Goal: Task Accomplishment & Management: Use online tool/utility

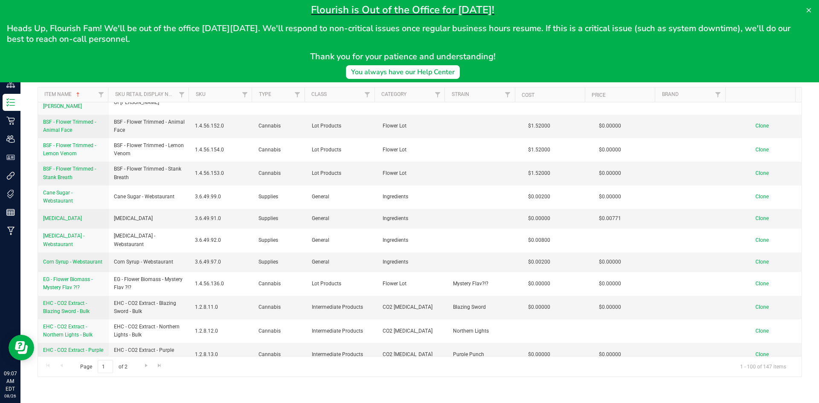
scroll to position [43, 0]
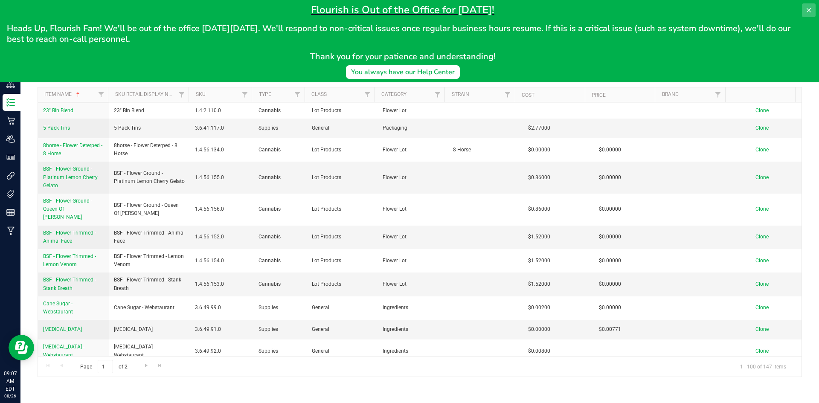
click at [804, 9] on button at bounding box center [809, 10] width 14 height 14
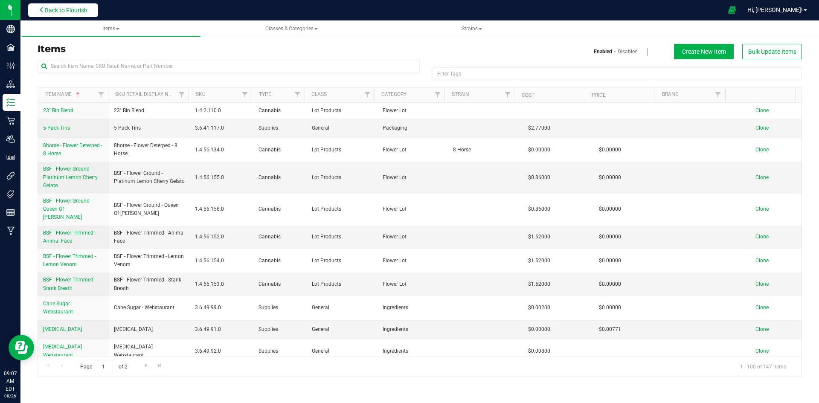
click at [73, 10] on span "Back to Flourish" at bounding box center [66, 10] width 43 height 7
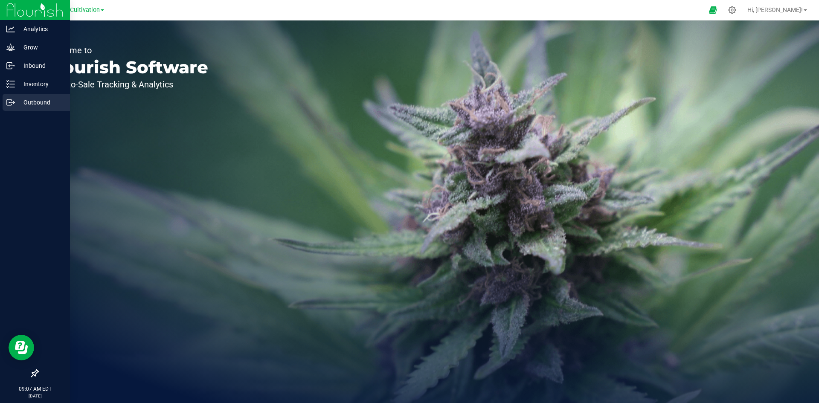
click at [20, 101] on p "Outbound" at bounding box center [40, 102] width 51 height 10
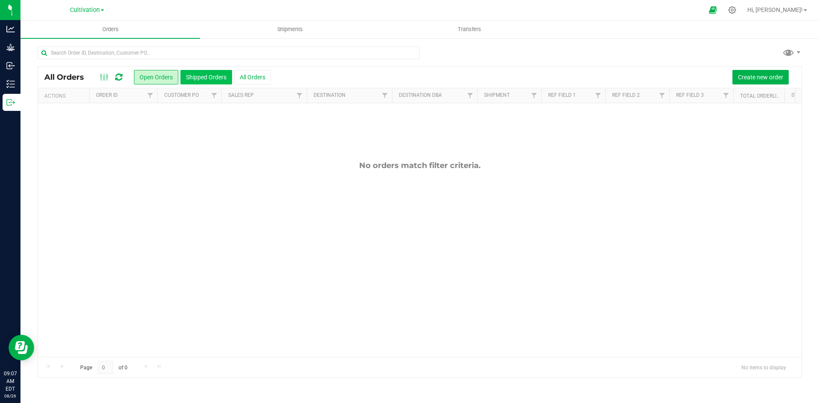
click at [192, 80] on button "Shipped Orders" at bounding box center [207, 77] width 52 height 15
click at [237, 78] on button "All Orders" at bounding box center [252, 77] width 37 height 15
click at [107, 12] on div "Cultivation" at bounding box center [87, 9] width 125 height 13
click at [97, 9] on span "Cultivation" at bounding box center [85, 10] width 30 height 8
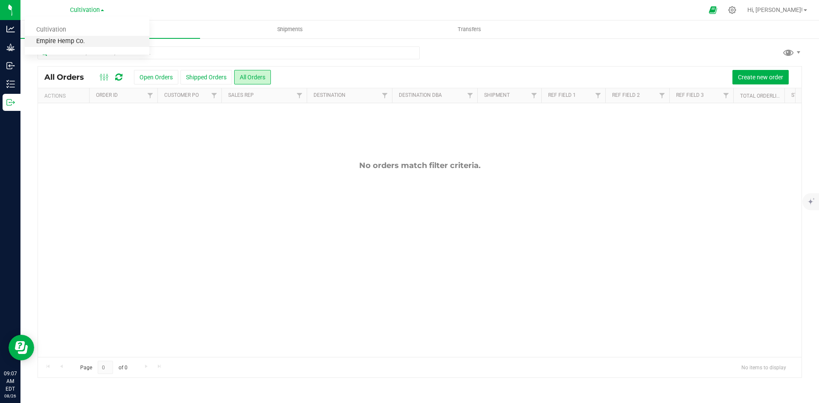
click at [100, 38] on link "Empire Hemp Co." at bounding box center [87, 42] width 125 height 12
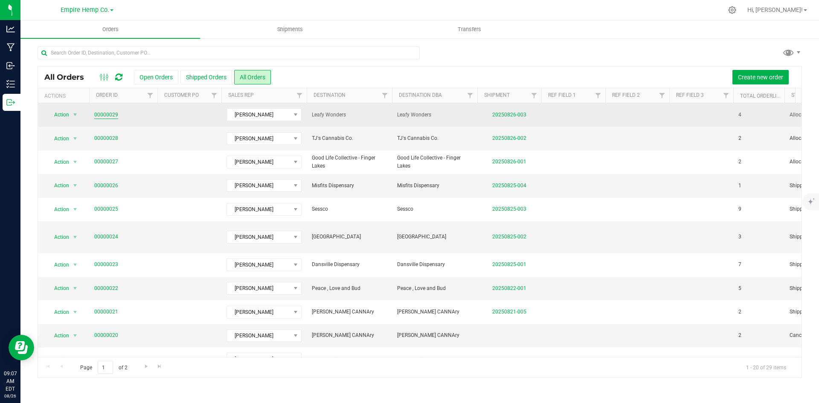
click at [107, 114] on link "00000029" at bounding box center [106, 115] width 24 height 8
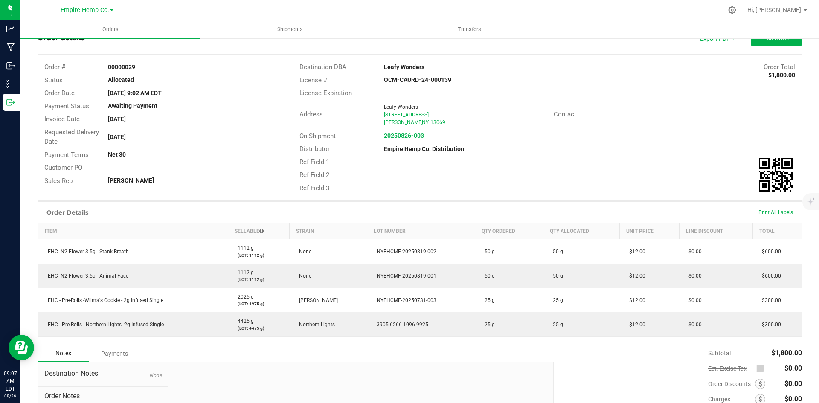
scroll to position [85, 0]
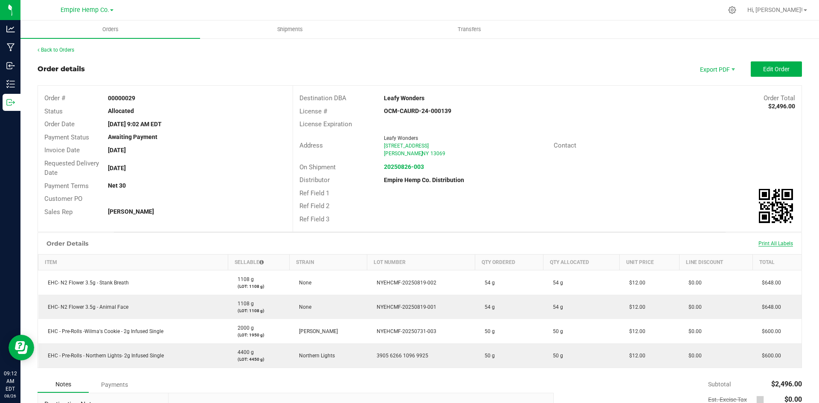
click at [773, 243] on span "Print All Labels" at bounding box center [776, 244] width 35 height 6
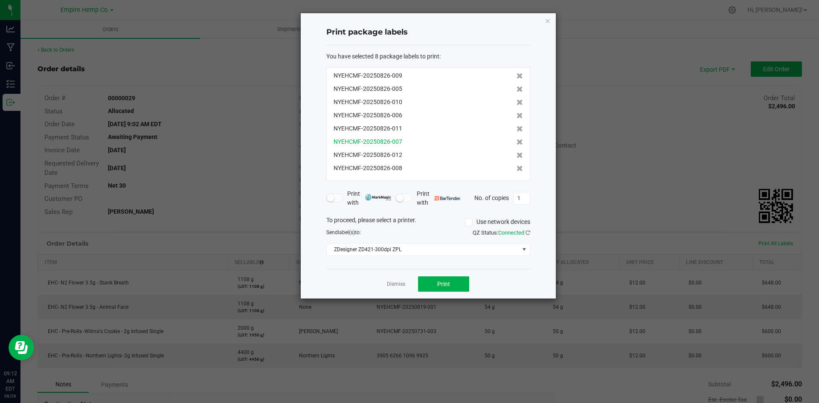
drag, startPoint x: 386, startPoint y: 137, endPoint x: 388, endPoint y: 142, distance: 5.0
drag, startPoint x: 388, startPoint y: 142, endPoint x: 329, endPoint y: 155, distance: 60.8
click at [329, 155] on div "NYEHCMF-20250826-009 NYEHCMF-20250826-005 NYEHCMF-20250826-010 NYEHCMF-20250826…" at bounding box center [428, 124] width 204 height 114
click at [422, 284] on button "Print" at bounding box center [443, 284] width 51 height 15
click at [428, 284] on button "Print" at bounding box center [443, 284] width 51 height 15
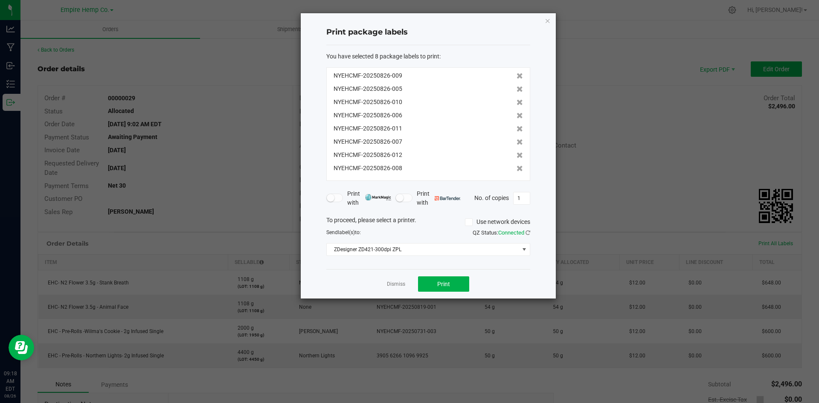
click at [544, 19] on div "Print package labels You have selected 8 package labels to print : NYEHCMF-2025…" at bounding box center [428, 156] width 255 height 286
click at [556, 23] on div "Print package labels You have selected 8 package labels to print : NYEHCMF-2025…" at bounding box center [428, 156] width 255 height 286
click at [550, 19] on icon "button" at bounding box center [548, 20] width 6 height 10
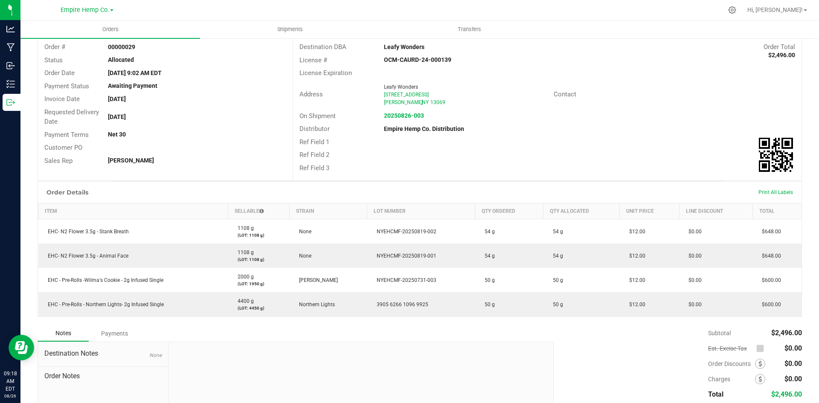
scroll to position [28, 0]
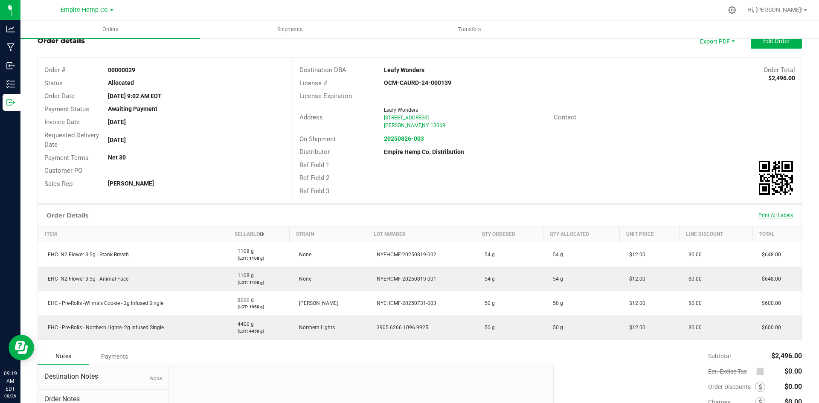
click at [759, 215] on span "Print All Labels" at bounding box center [776, 216] width 35 height 6
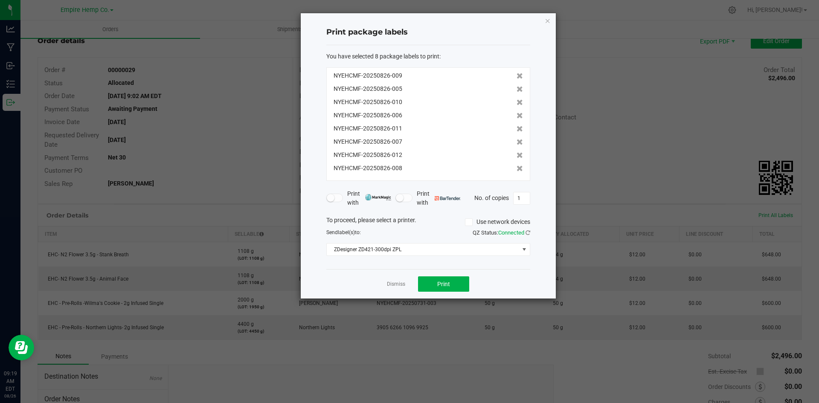
drag, startPoint x: 411, startPoint y: 17, endPoint x: 423, endPoint y: 28, distance: 15.7
click at [422, 28] on div "Print package labels You have selected 8 package labels to print : NYEHCMF-2025…" at bounding box center [428, 156] width 255 height 286
click at [396, 116] on span "NYEHCMF-20250826-006" at bounding box center [368, 115] width 69 height 9
click at [394, 115] on span "NYEHCMF-20250826-006" at bounding box center [368, 115] width 69 height 9
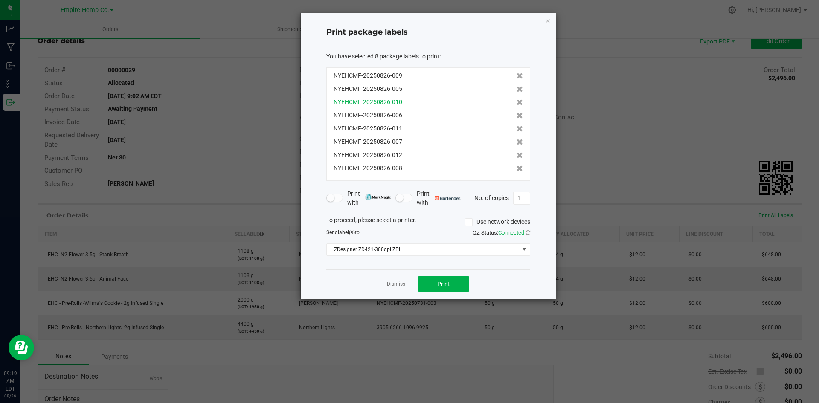
click at [460, 104] on div "NYEHCMF-20250826-010" at bounding box center [428, 102] width 189 height 9
click at [553, 22] on div "Print package labels You have selected 8 package labels to print : NYEHCMF-2025…" at bounding box center [428, 156] width 255 height 286
click at [551, 22] on div "Print package labels You have selected 8 package labels to print : NYEHCMF-2025…" at bounding box center [428, 156] width 255 height 286
click at [548, 18] on icon "button" at bounding box center [548, 20] width 6 height 10
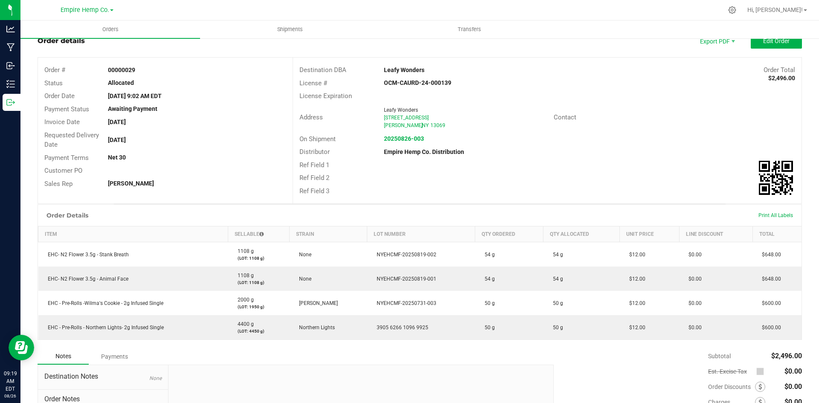
click at [755, 211] on div "Print All Labels" at bounding box center [776, 216] width 43 height 18
click at [759, 213] on span "Print All Labels" at bounding box center [776, 216] width 35 height 6
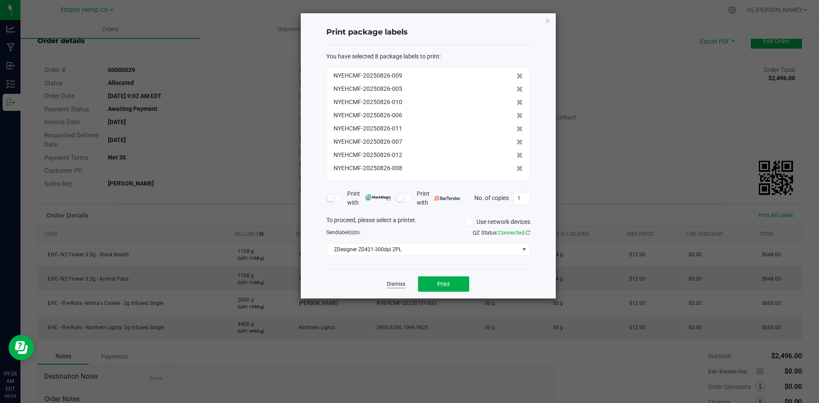
click at [396, 281] on link "Dismiss" at bounding box center [396, 284] width 18 height 7
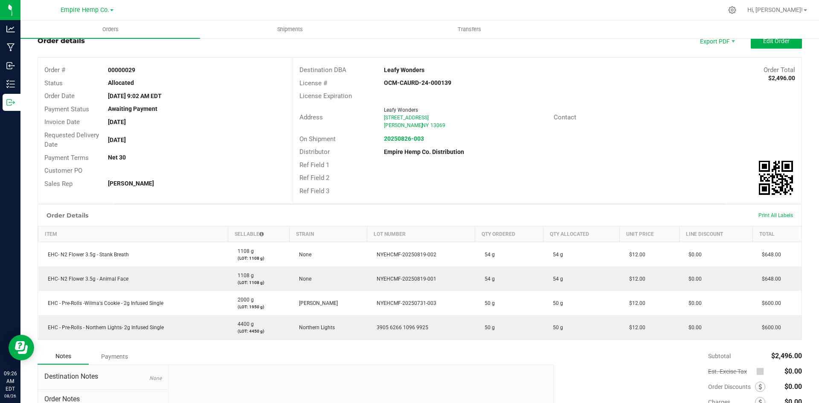
click at [176, 143] on div "Requested Delivery Date Aug 27, 2025" at bounding box center [165, 140] width 255 height 23
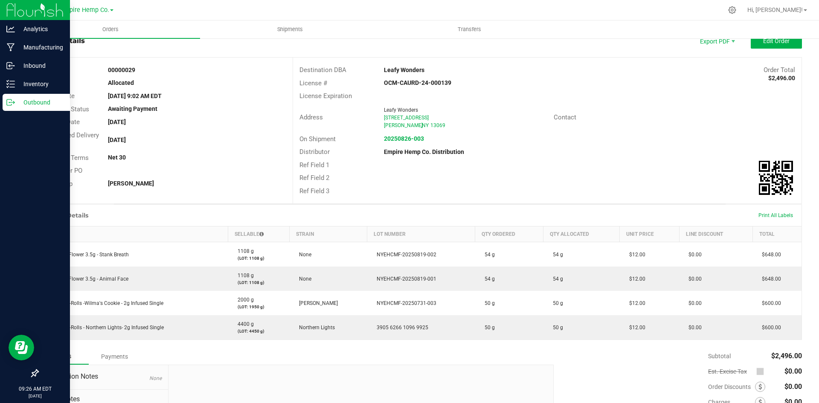
click at [21, 101] on p "Outbound" at bounding box center [40, 102] width 51 height 10
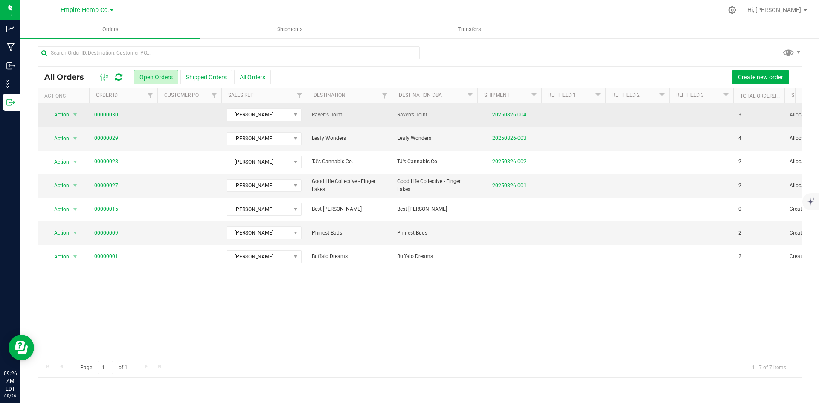
click at [108, 115] on link "00000030" at bounding box center [106, 115] width 24 height 8
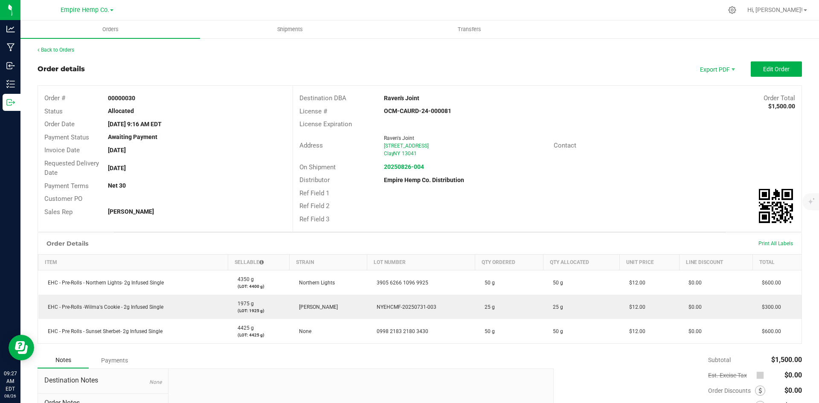
click at [776, 240] on div "Print All Labels" at bounding box center [776, 243] width 43 height 7
click at [774, 242] on span "Print All Labels" at bounding box center [776, 244] width 35 height 6
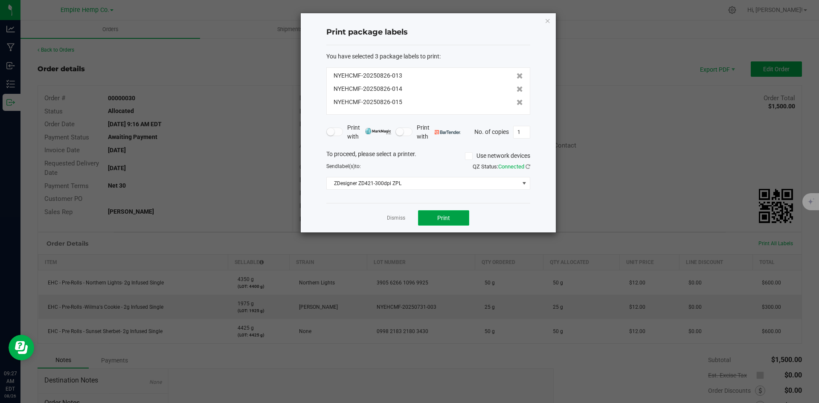
click at [444, 215] on span "Print" at bounding box center [443, 218] width 13 height 7
click at [545, 22] on icon "button" at bounding box center [548, 20] width 6 height 10
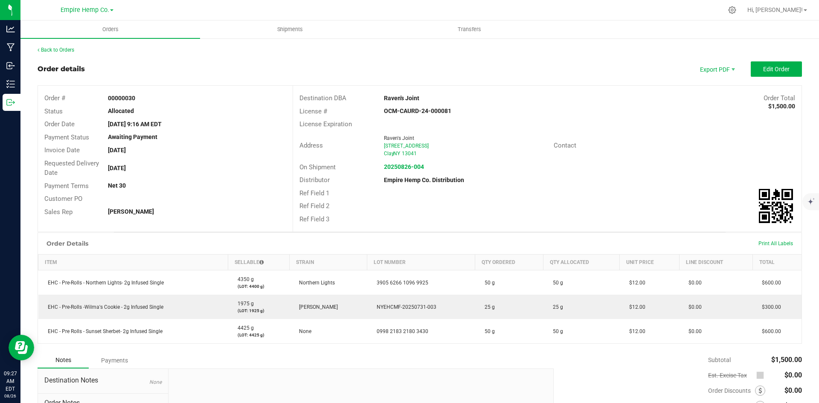
click at [56, 46] on div "Back to Orders Order details Export PDF Edit Order Order # 00000030 Status Allo…" at bounding box center [419, 265] width 799 height 455
click at [55, 47] on link "Back to Orders" at bounding box center [56, 50] width 37 height 6
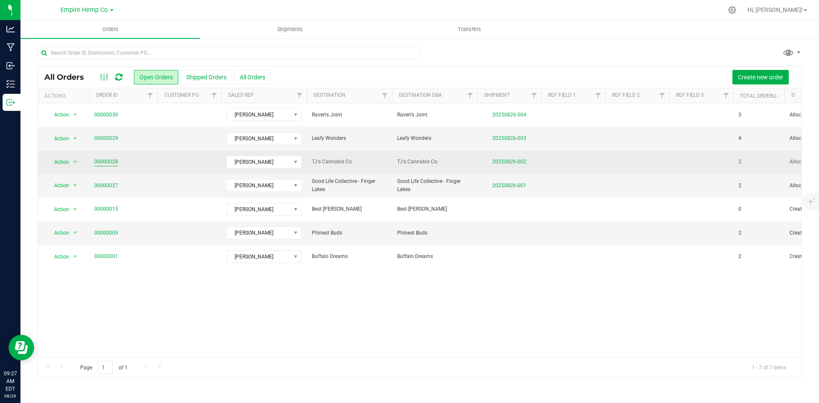
click at [101, 166] on link "00000028" at bounding box center [106, 162] width 24 height 8
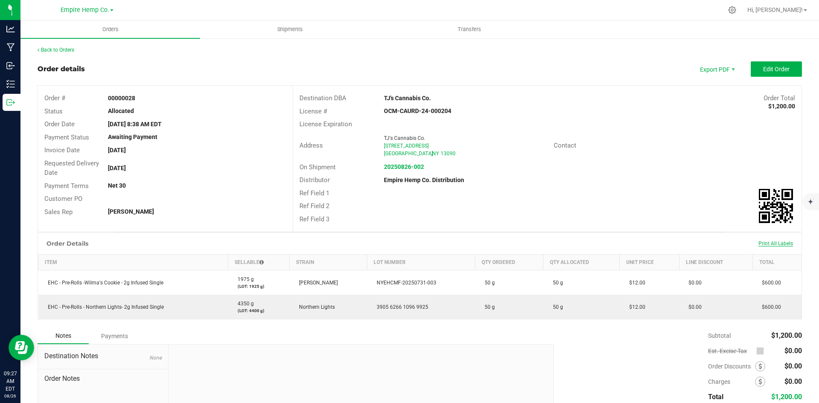
click at [781, 244] on span "Print All Labels" at bounding box center [776, 244] width 35 height 6
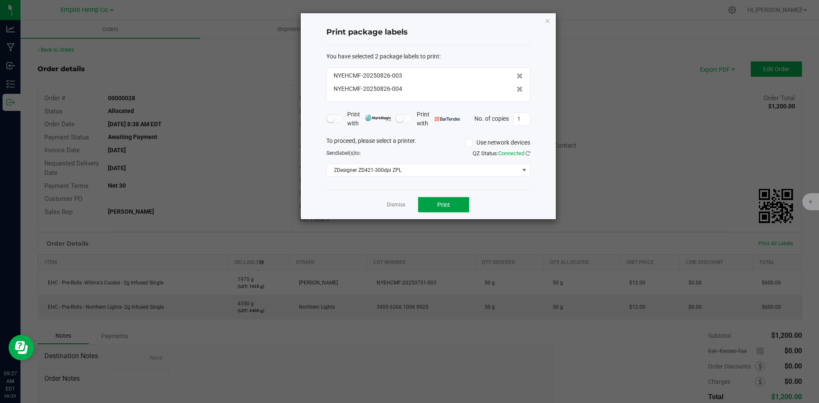
click at [452, 201] on button "Print" at bounding box center [443, 204] width 51 height 15
click at [398, 206] on link "Dismiss" at bounding box center [396, 204] width 18 height 7
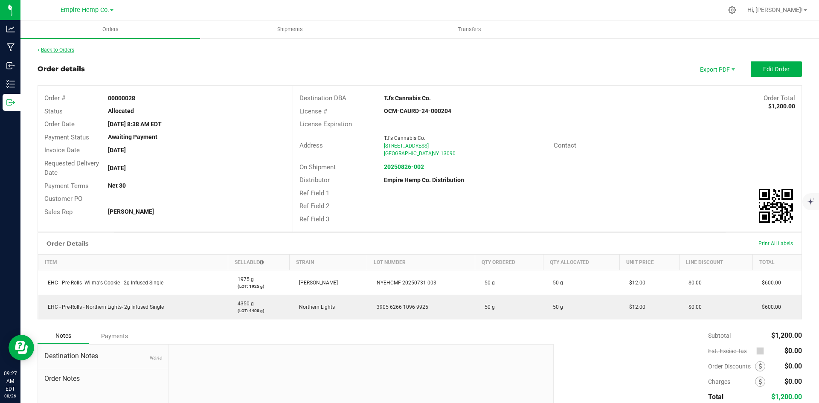
click at [74, 48] on link "Back to Orders" at bounding box center [56, 50] width 37 height 6
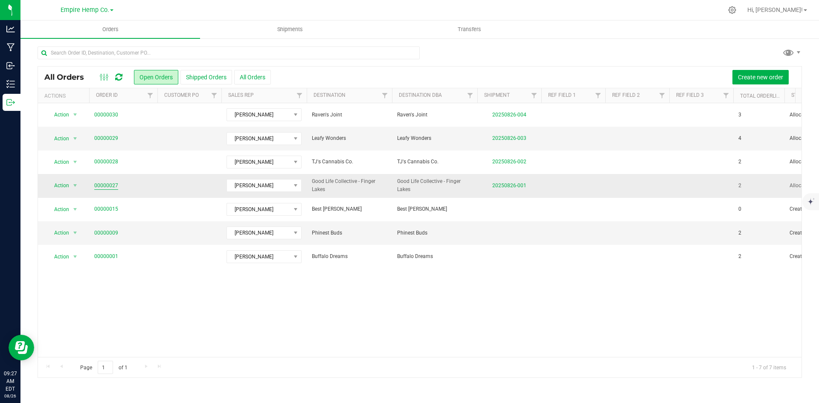
click at [112, 190] on link "00000027" at bounding box center [106, 186] width 24 height 8
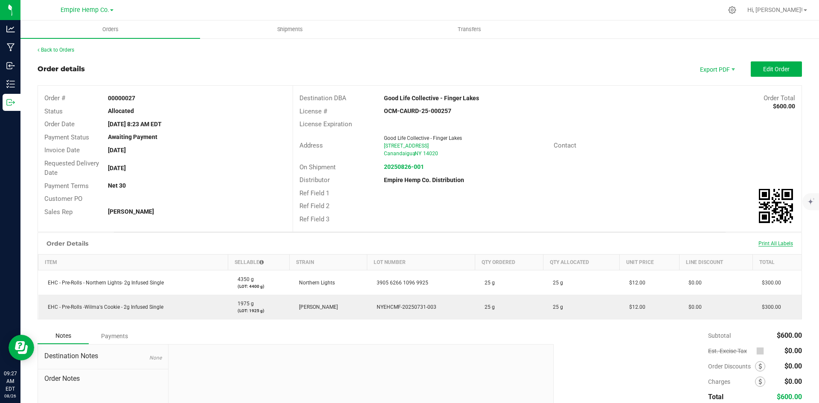
click at [780, 246] on span "Print All Labels" at bounding box center [776, 244] width 35 height 6
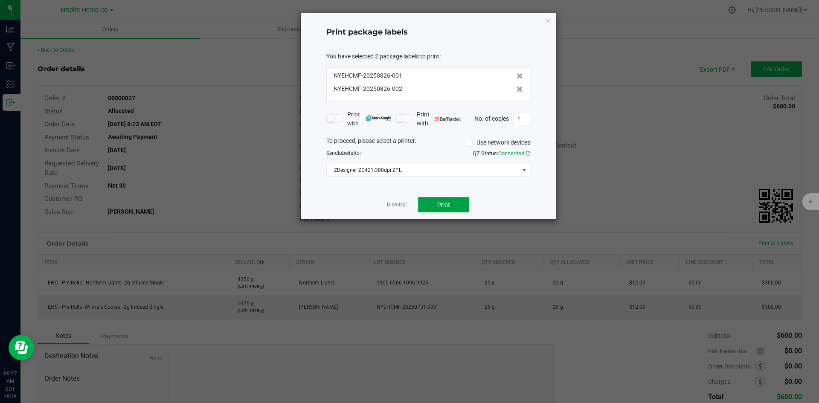
click at [433, 210] on button "Print" at bounding box center [443, 204] width 51 height 15
drag, startPoint x: 819, startPoint y: 204, endPoint x: 392, endPoint y: 216, distance: 427.4
click at [393, 218] on div "Dismiss Print" at bounding box center [428, 204] width 204 height 29
click at [392, 216] on div "Dismiss Print" at bounding box center [428, 204] width 204 height 29
drag, startPoint x: 391, startPoint y: 214, endPoint x: 397, endPoint y: 204, distance: 12.4
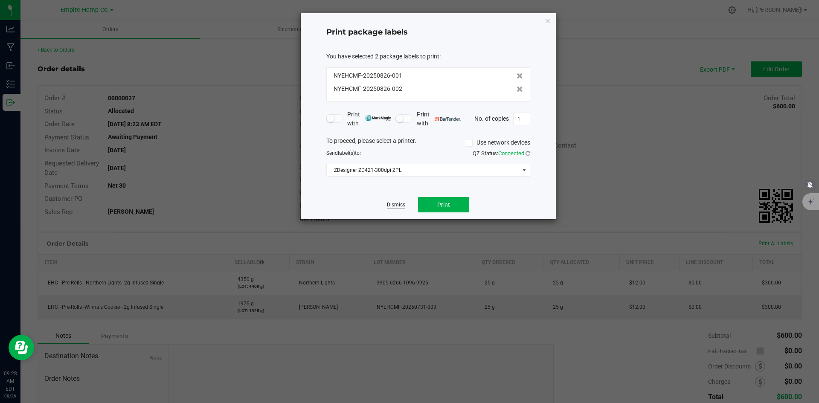
click at [394, 207] on div "Dismiss Print" at bounding box center [428, 204] width 204 height 29
click at [402, 198] on div "Dismiss Print" at bounding box center [428, 204] width 204 height 29
click at [407, 214] on div "Dismiss Print" at bounding box center [428, 204] width 204 height 29
click at [402, 211] on div "Dismiss Print" at bounding box center [428, 204] width 204 height 29
click at [402, 207] on link "Dismiss" at bounding box center [396, 204] width 18 height 7
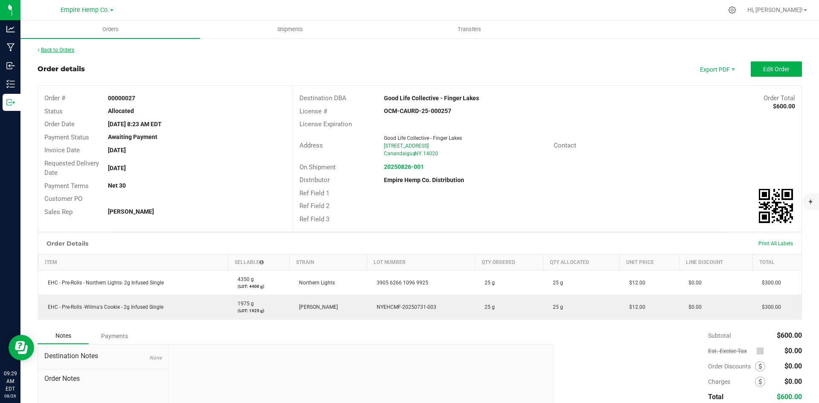
click at [73, 49] on link "Back to Orders" at bounding box center [56, 50] width 37 height 6
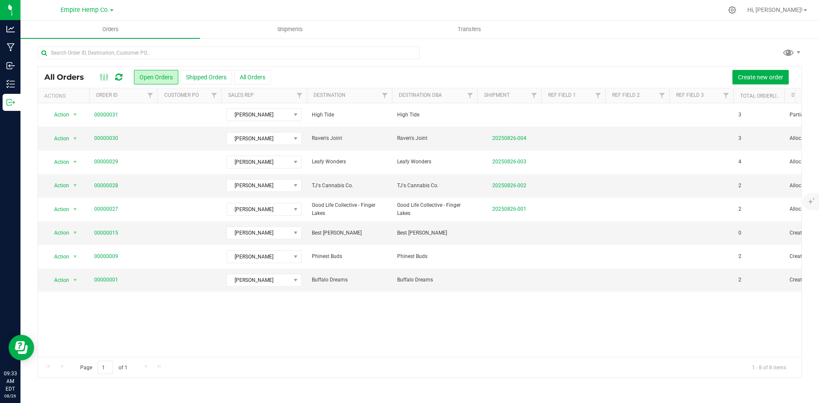
drag, startPoint x: 329, startPoint y: 114, endPoint x: 321, endPoint y: 82, distance: 33.4
click at [321, 82] on div "Create new order" at bounding box center [533, 77] width 525 height 15
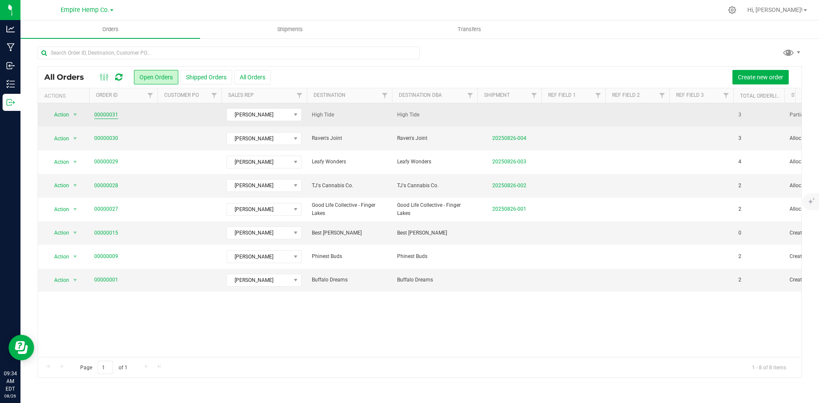
click at [117, 115] on link "00000031" at bounding box center [106, 115] width 24 height 8
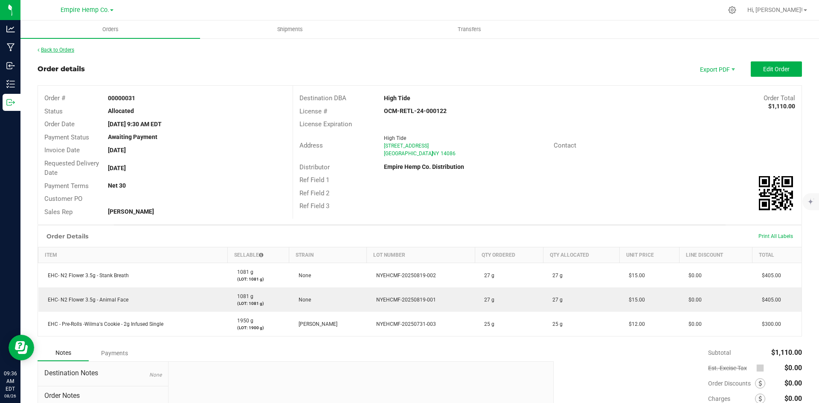
click at [55, 51] on link "Back to Orders" at bounding box center [56, 50] width 37 height 6
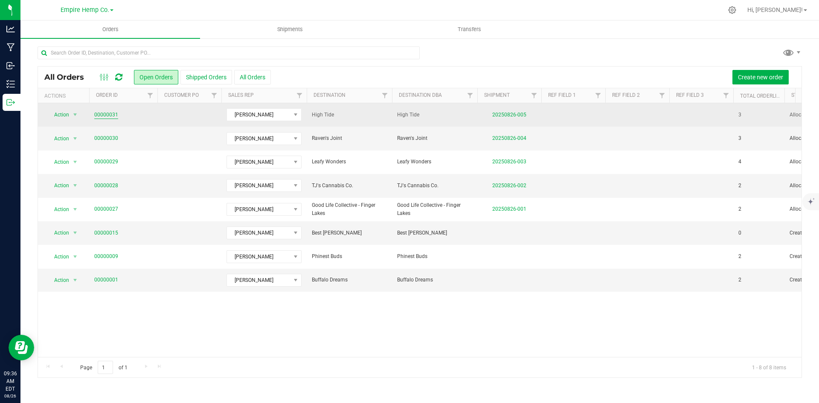
click at [112, 113] on link "00000031" at bounding box center [106, 115] width 24 height 8
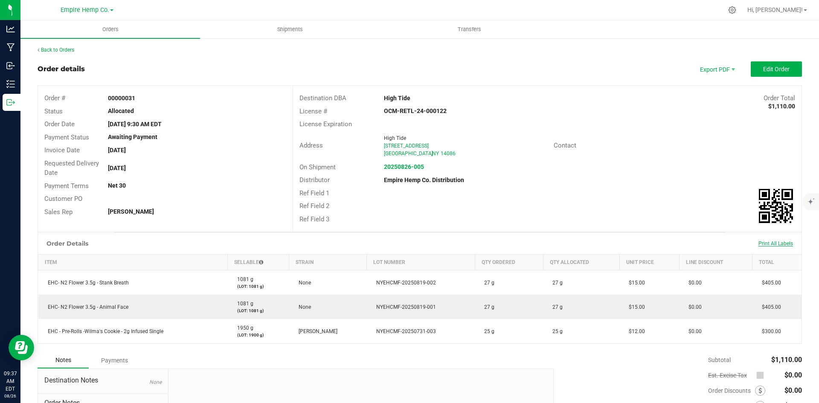
click at [763, 242] on span "Print All Labels" at bounding box center [776, 244] width 35 height 6
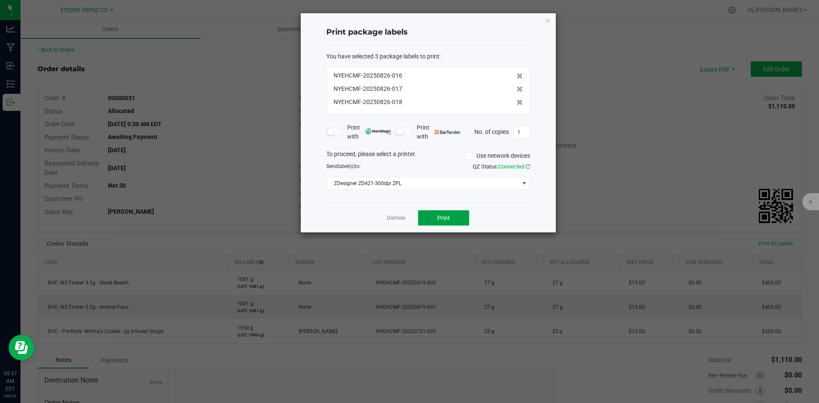
click at [459, 214] on button "Print" at bounding box center [443, 217] width 51 height 15
click at [398, 217] on link "Dismiss" at bounding box center [396, 218] width 18 height 7
